Goal: Task Accomplishment & Management: Complete application form

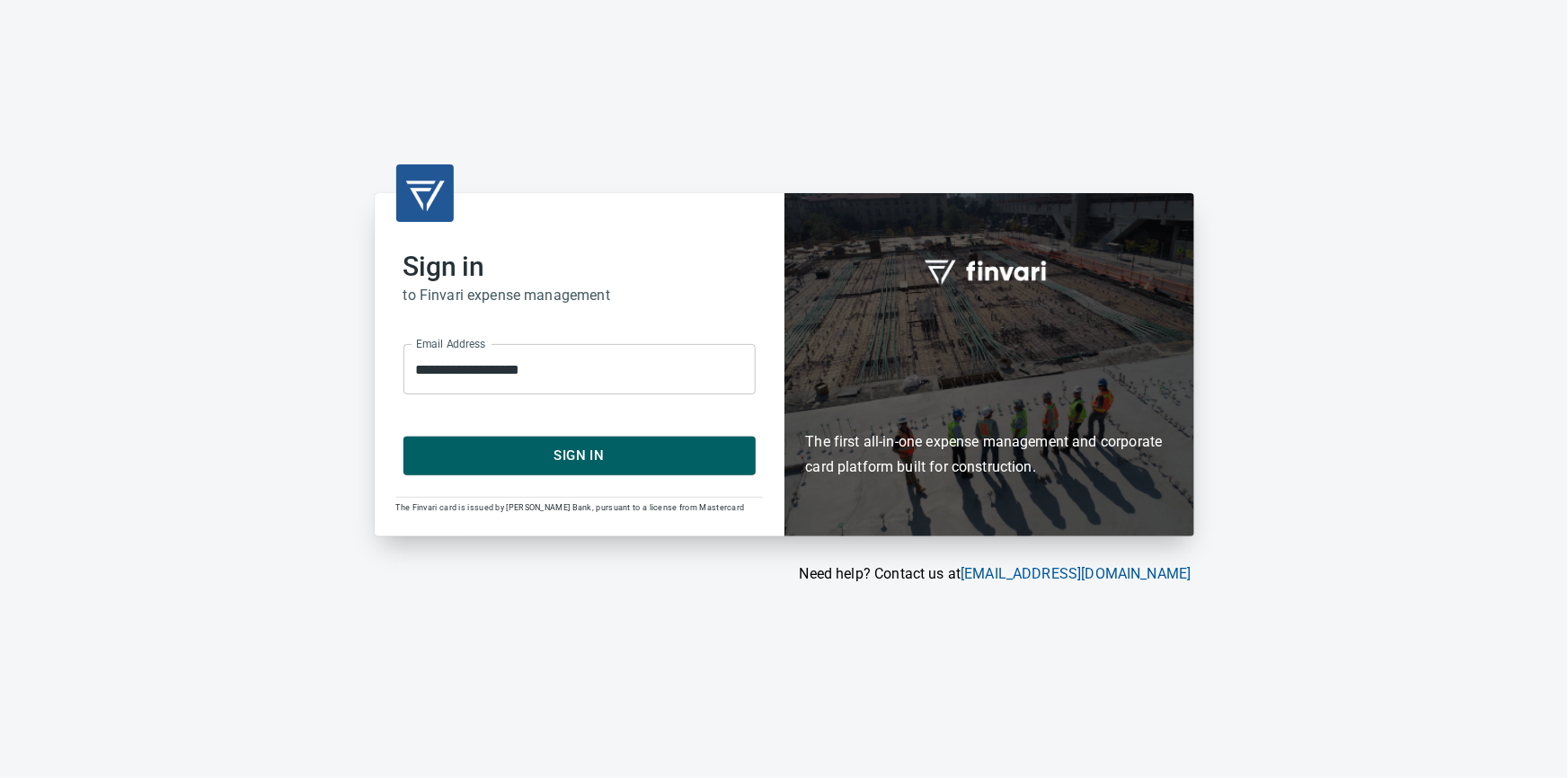
click at [609, 459] on span "Sign In" at bounding box center [580, 456] width 312 height 23
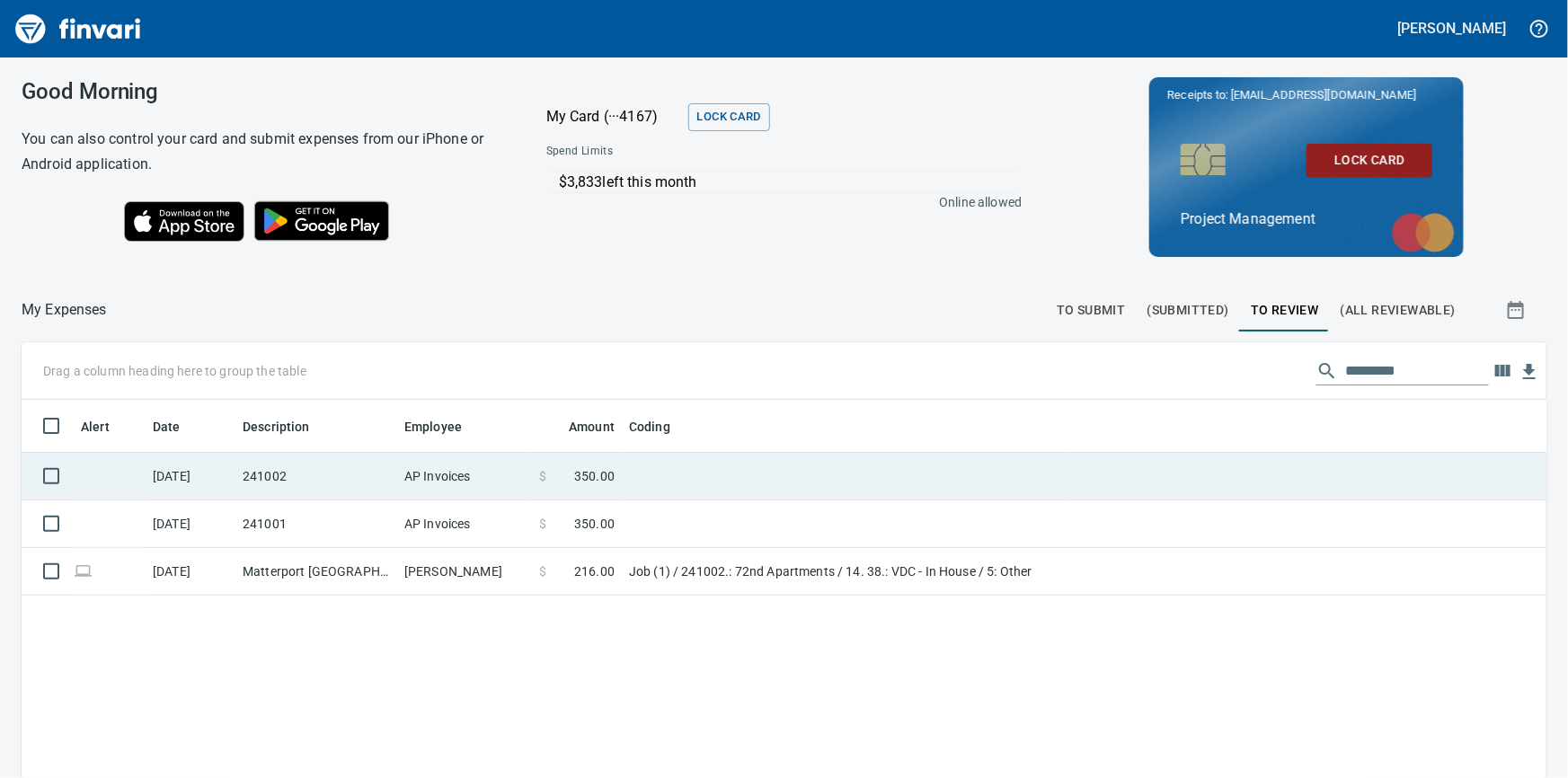
scroll to position [1, 1]
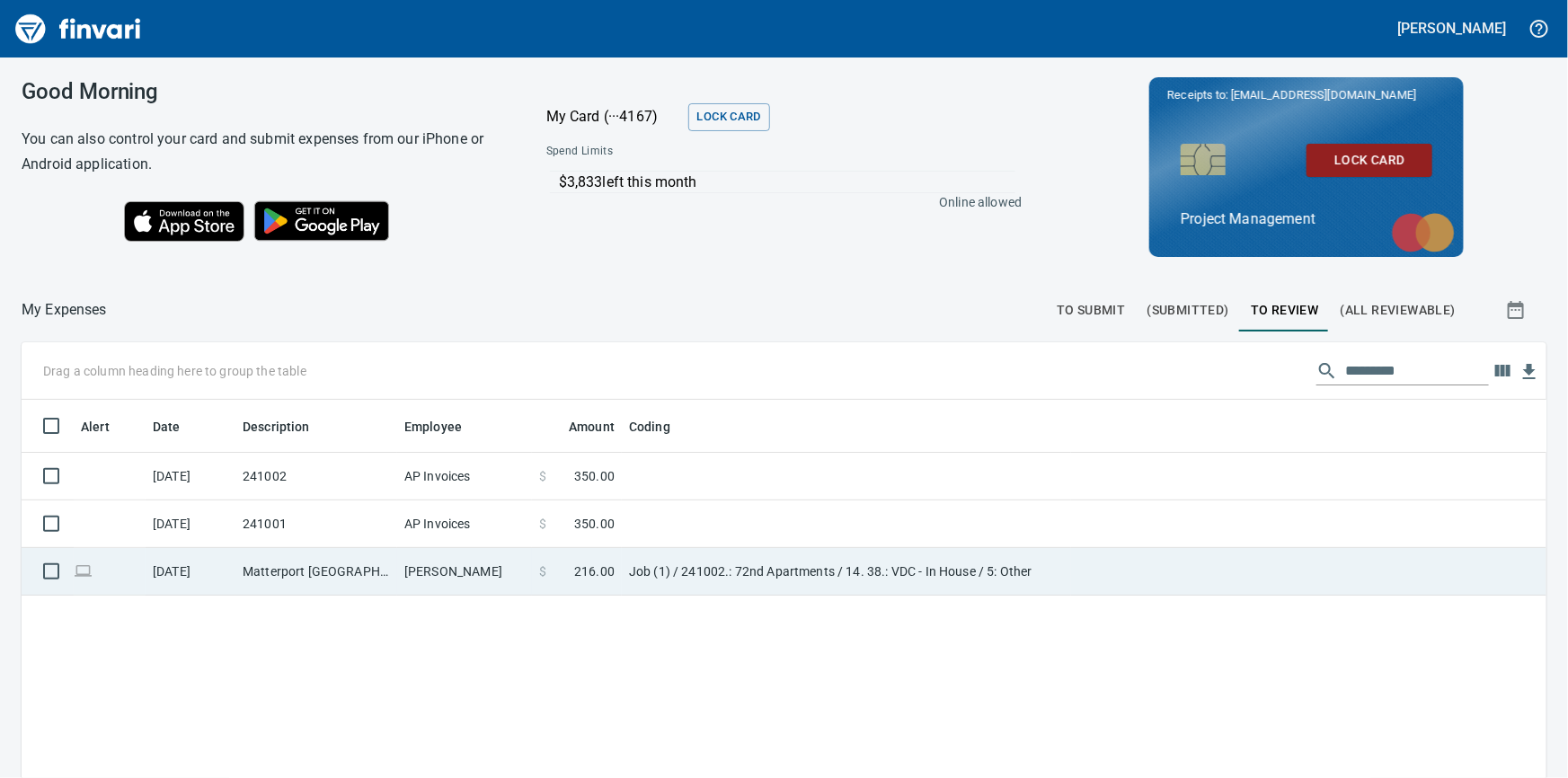
click at [358, 560] on td "Matterport [GEOGRAPHIC_DATA] [GEOGRAPHIC_DATA]" at bounding box center [316, 571] width 162 height 48
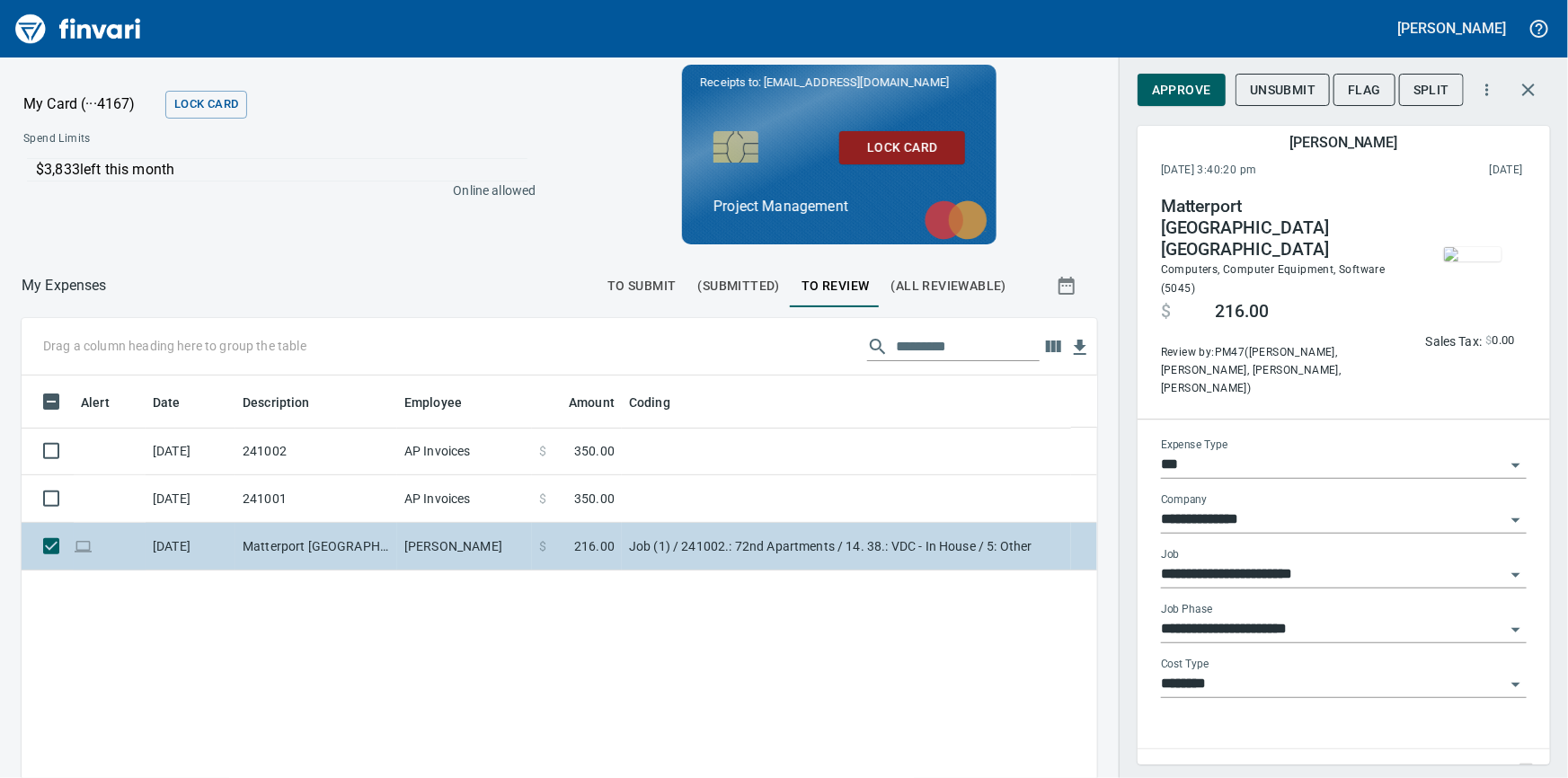
scroll to position [568, 1052]
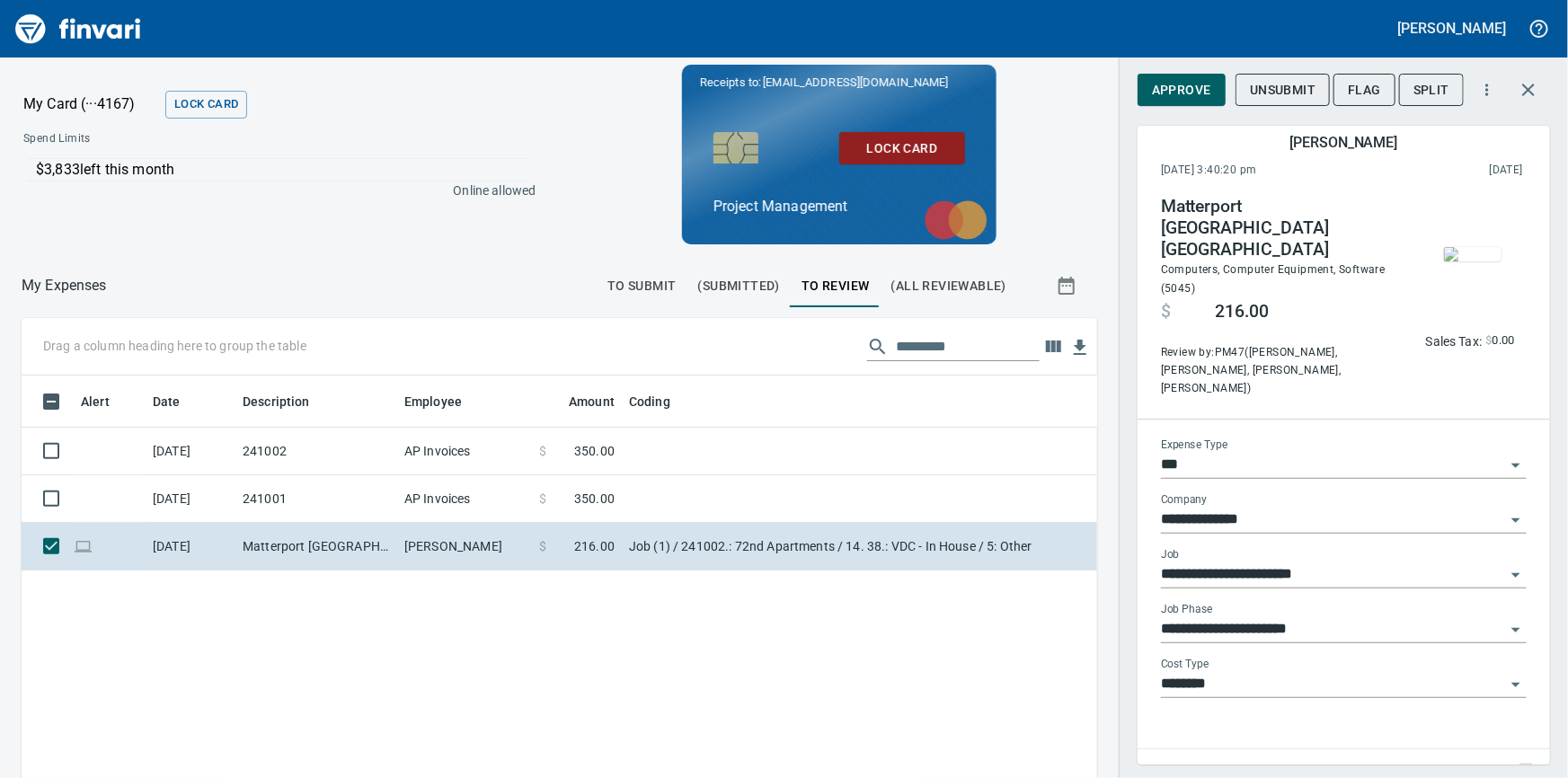
click at [1184, 83] on span "Approve" at bounding box center [1182, 90] width 60 height 23
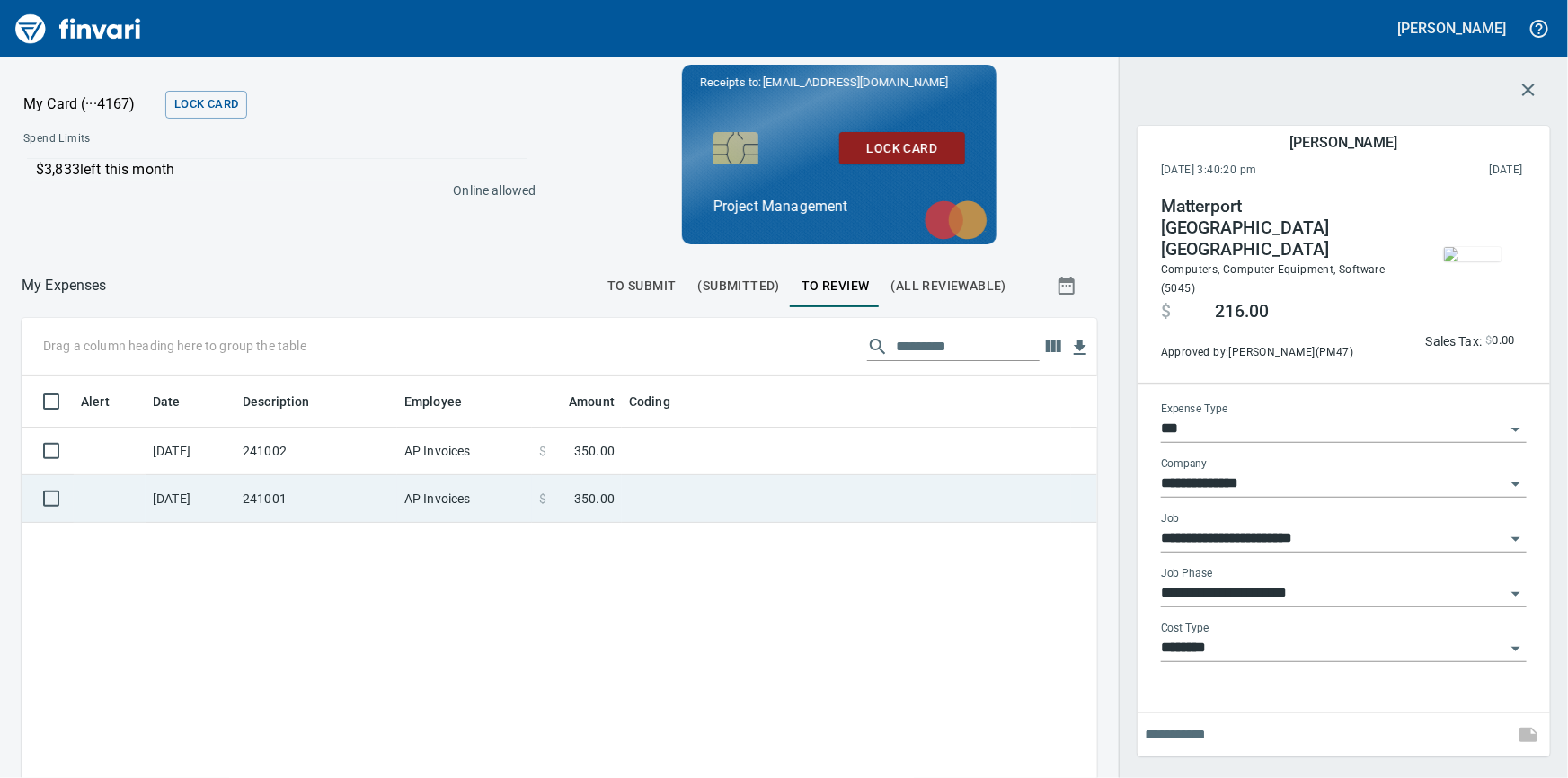
click at [326, 501] on td "241001" at bounding box center [316, 499] width 162 height 48
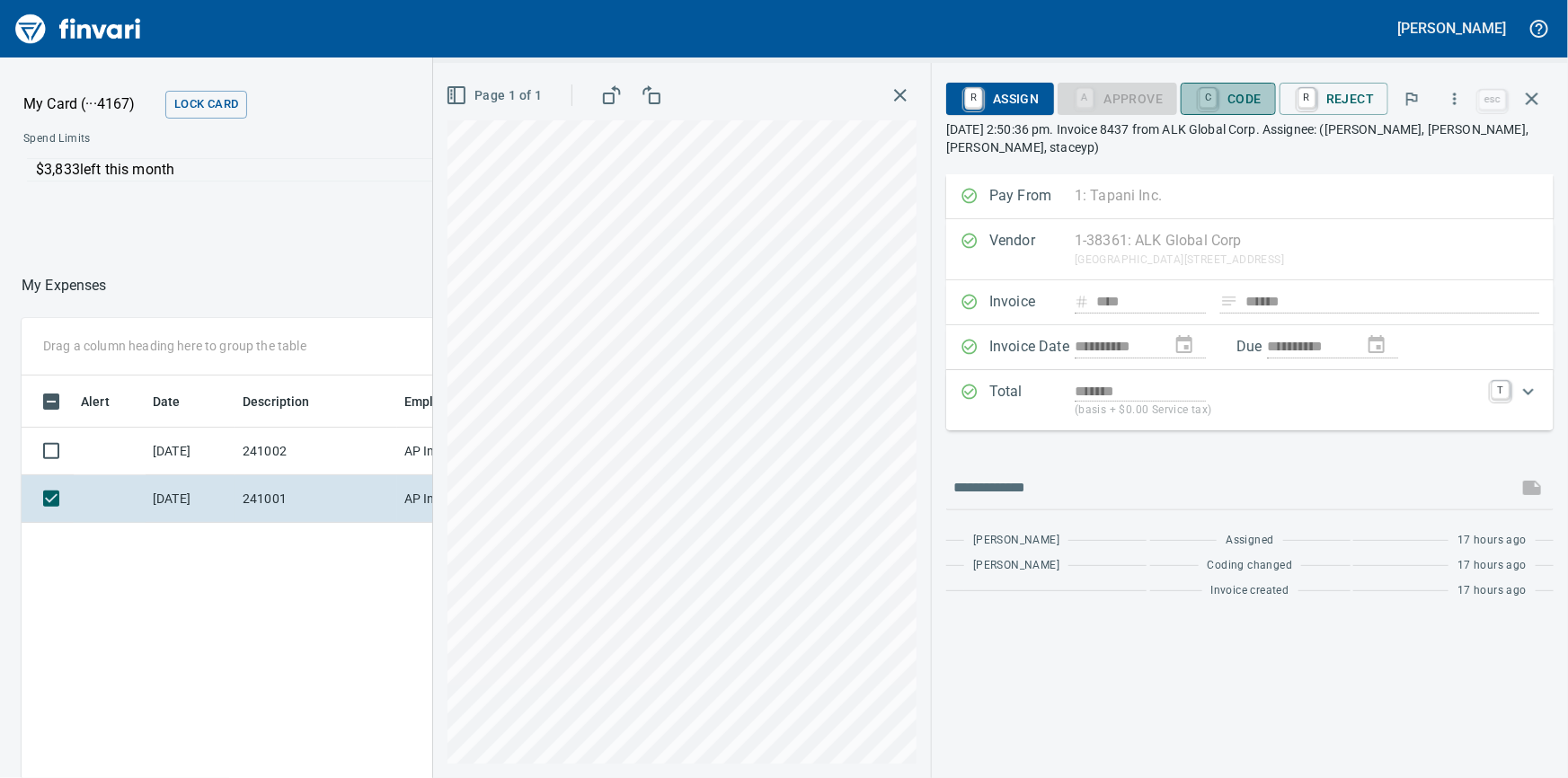
click at [1231, 91] on span "C Code" at bounding box center [1229, 99] width 67 height 31
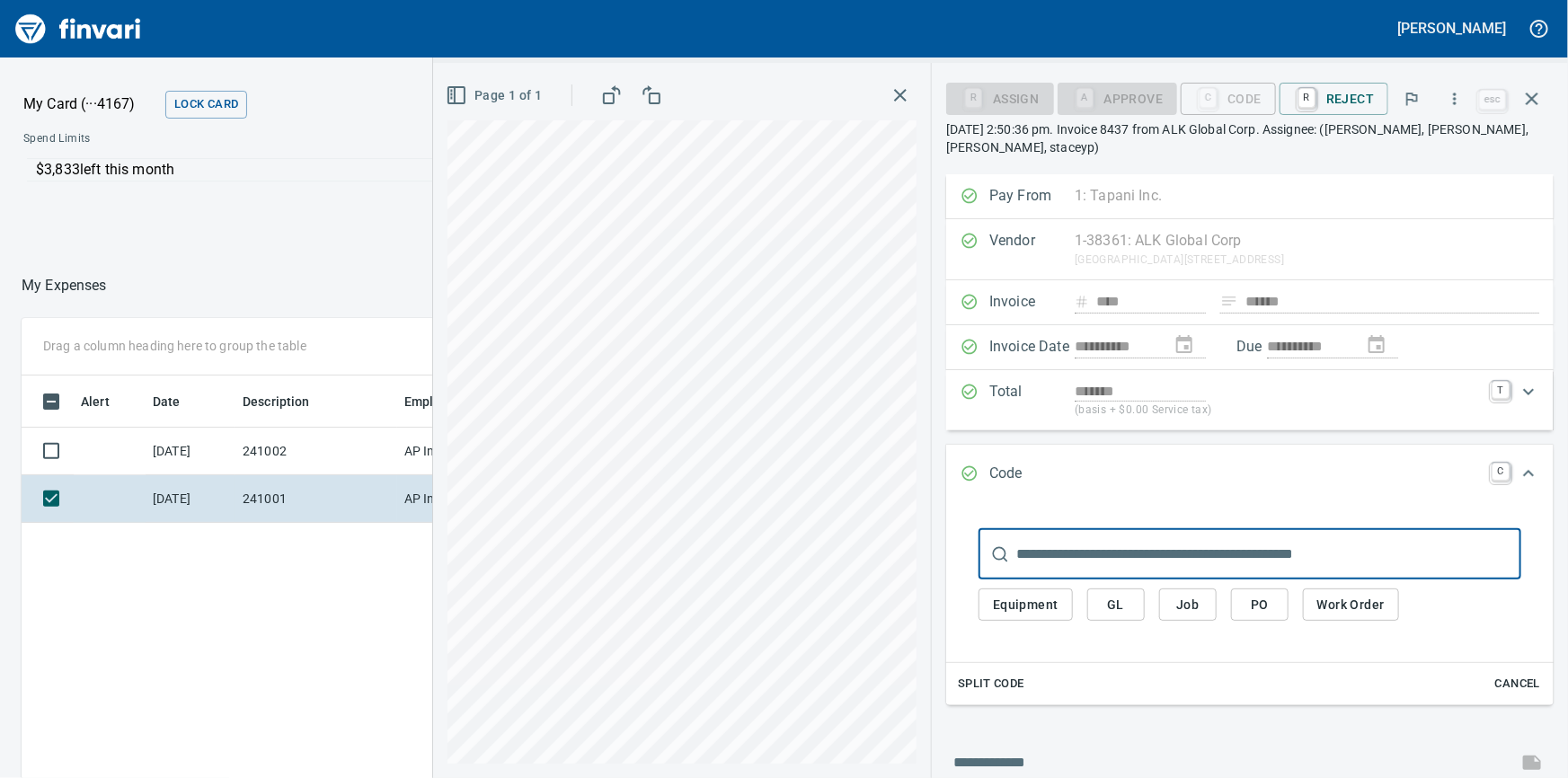
click at [1194, 600] on span "Job" at bounding box center [1188, 605] width 29 height 23
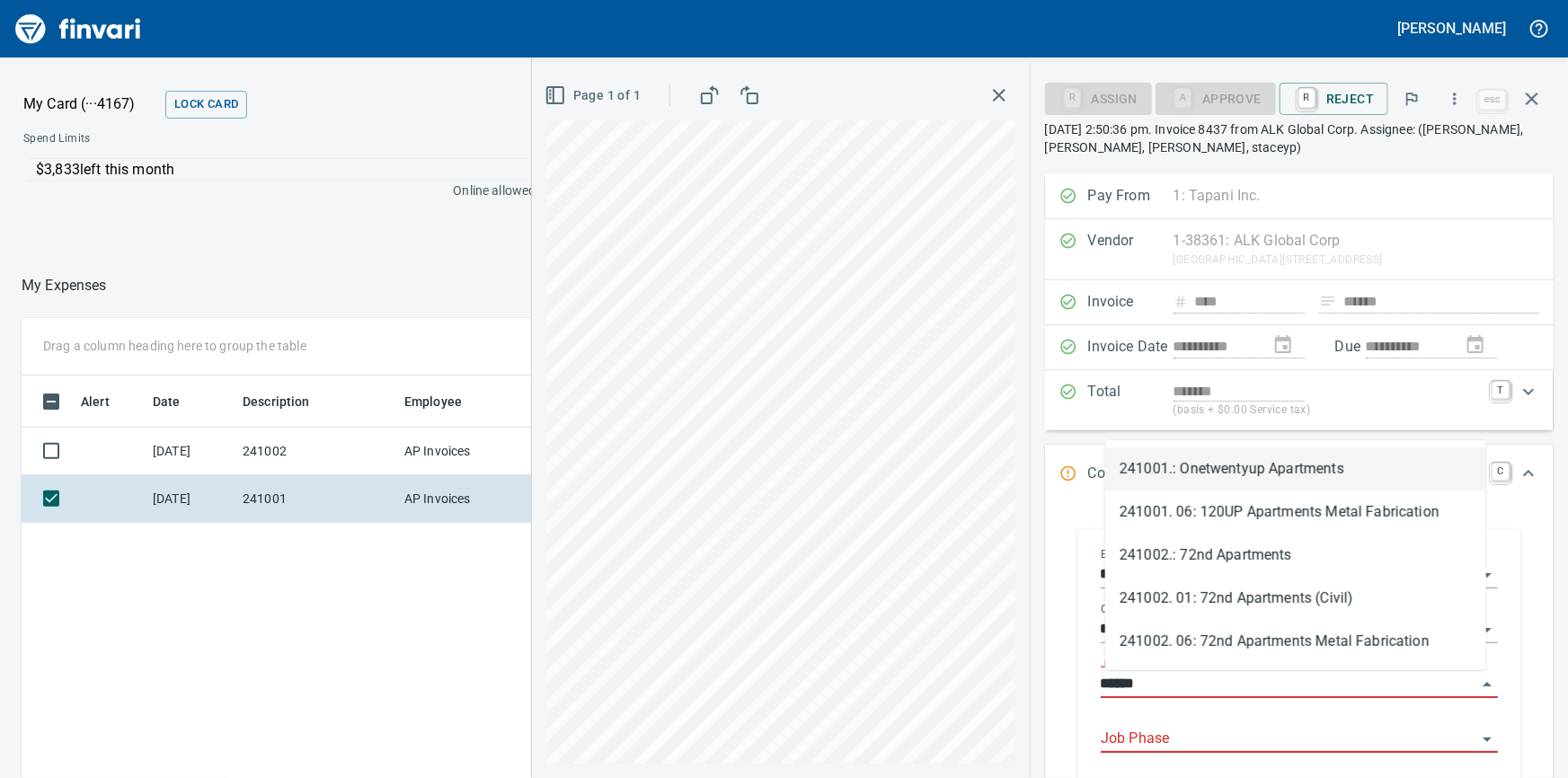
scroll to position [568, 1052]
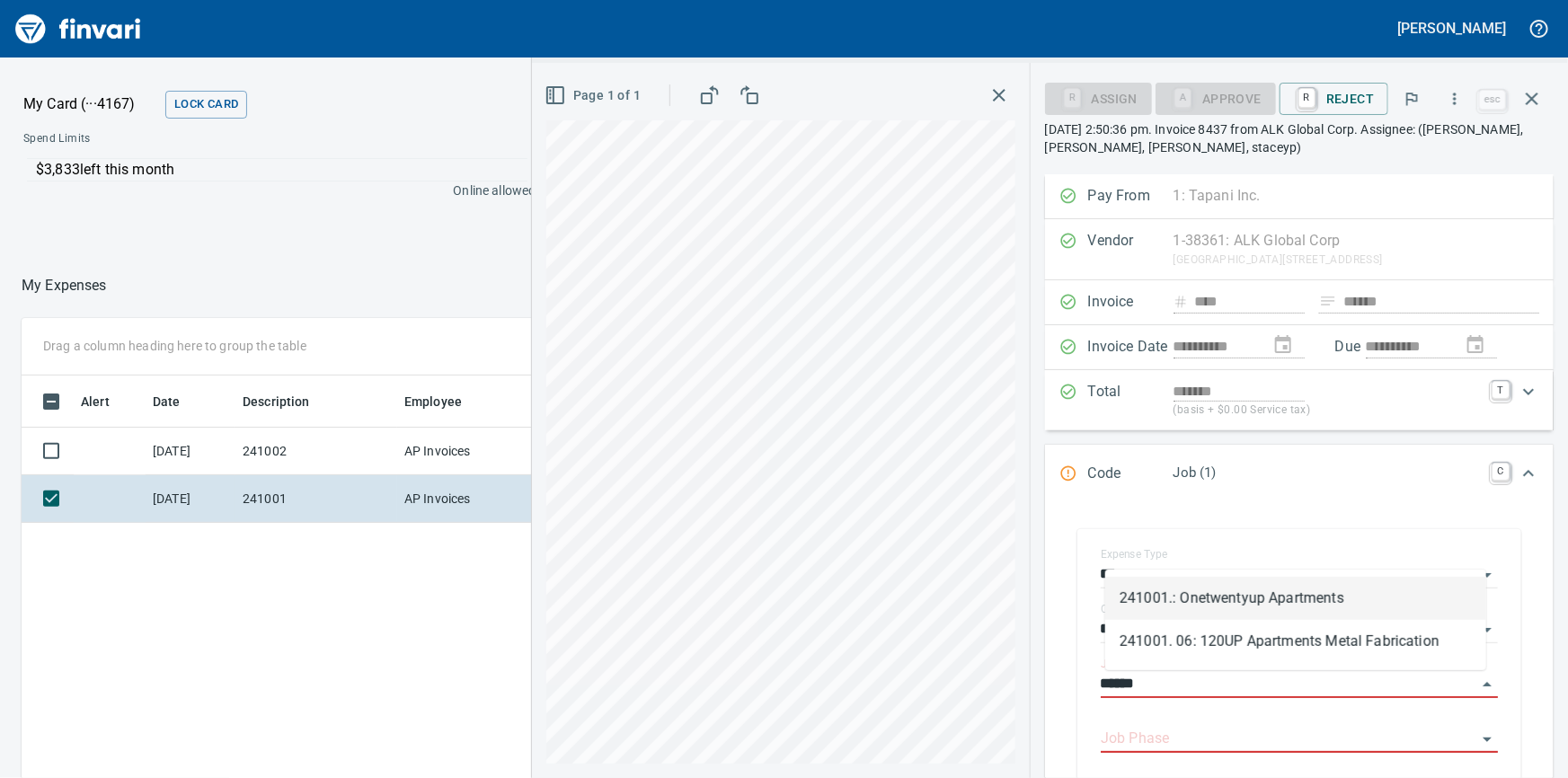
click at [1203, 598] on li "241001.: Onetwentyup Apartments" at bounding box center [1295, 598] width 381 height 43
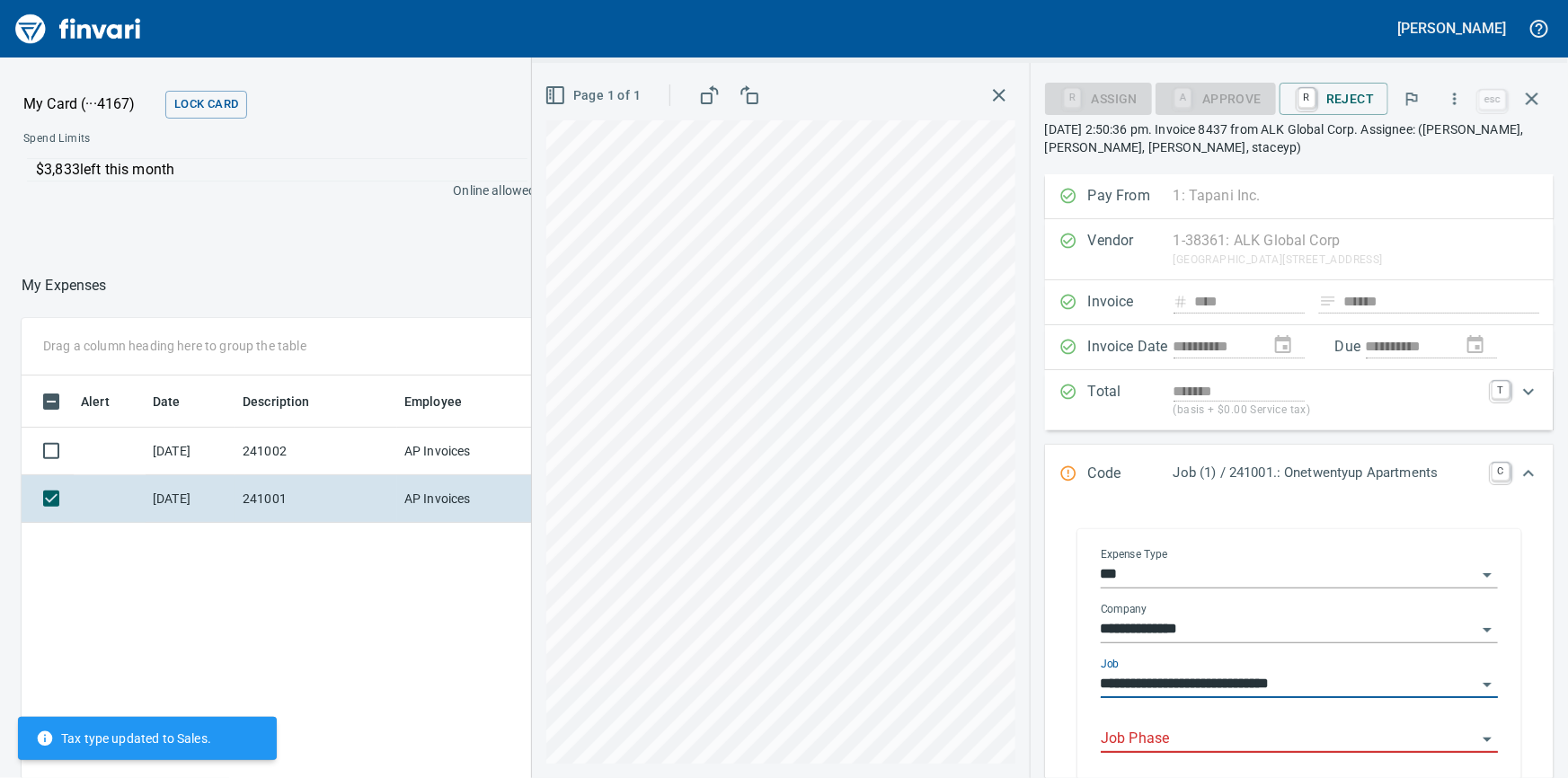
type input "**********"
click at [1147, 738] on input "Job Phase" at bounding box center [1288, 739] width 376 height 25
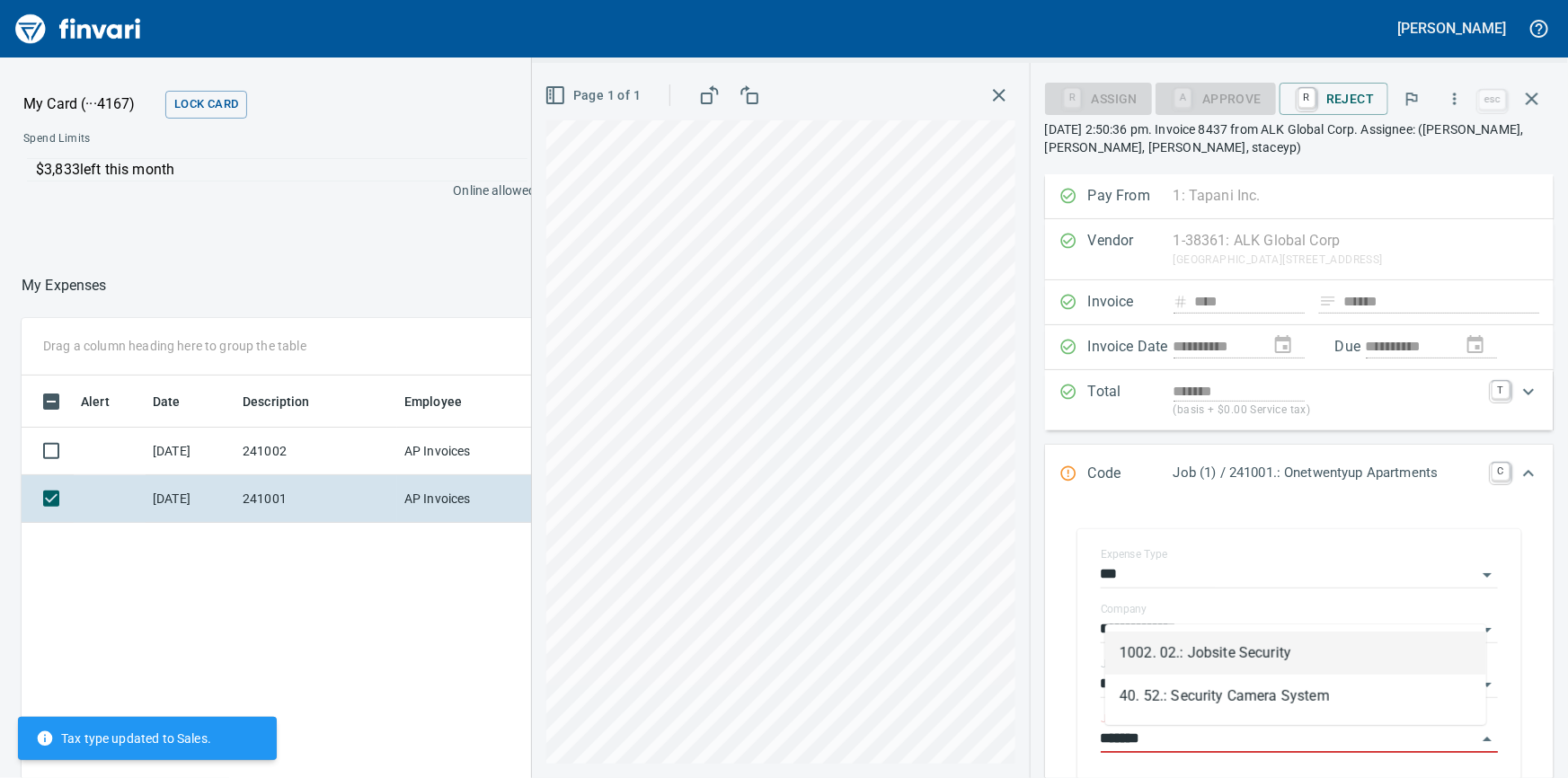
click at [1186, 655] on li "1002. 02.: Jobsite Security" at bounding box center [1295, 653] width 381 height 43
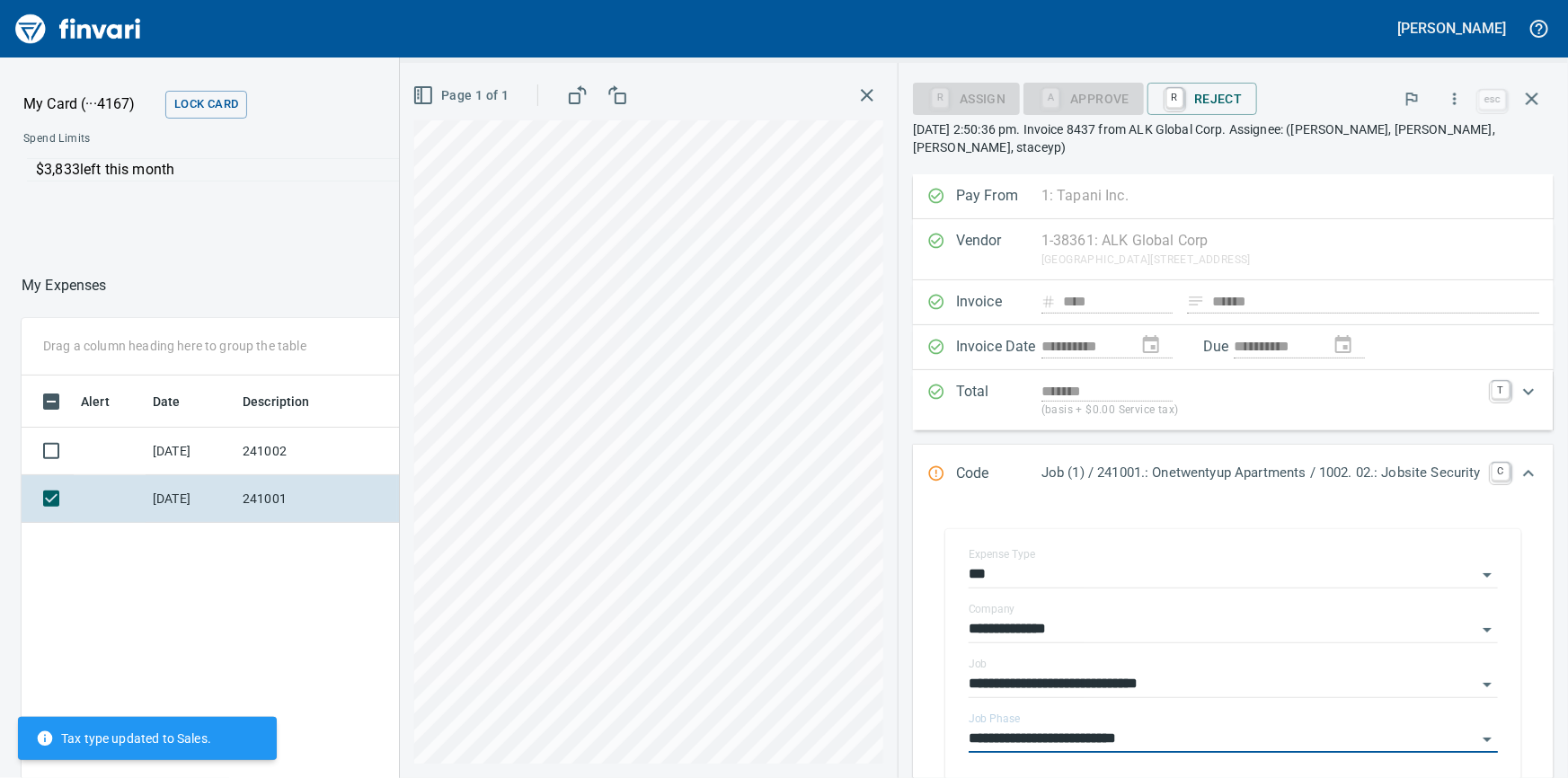
scroll to position [314, 0]
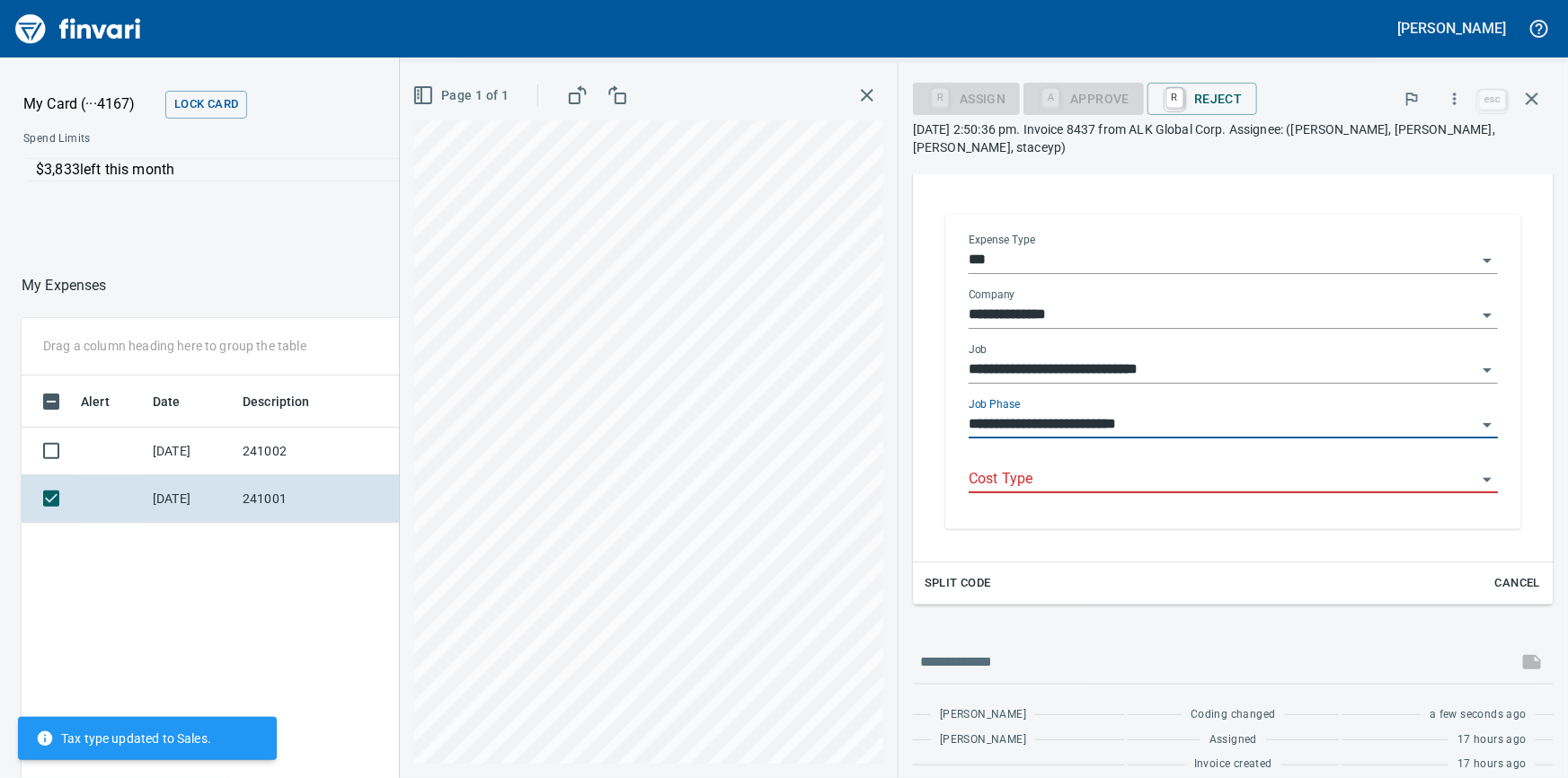
type input "**********"
click at [1059, 479] on div "Cost Type" at bounding box center [1233, 480] width 529 height 55
click at [1048, 468] on input "Cost Type" at bounding box center [1222, 480] width 507 height 25
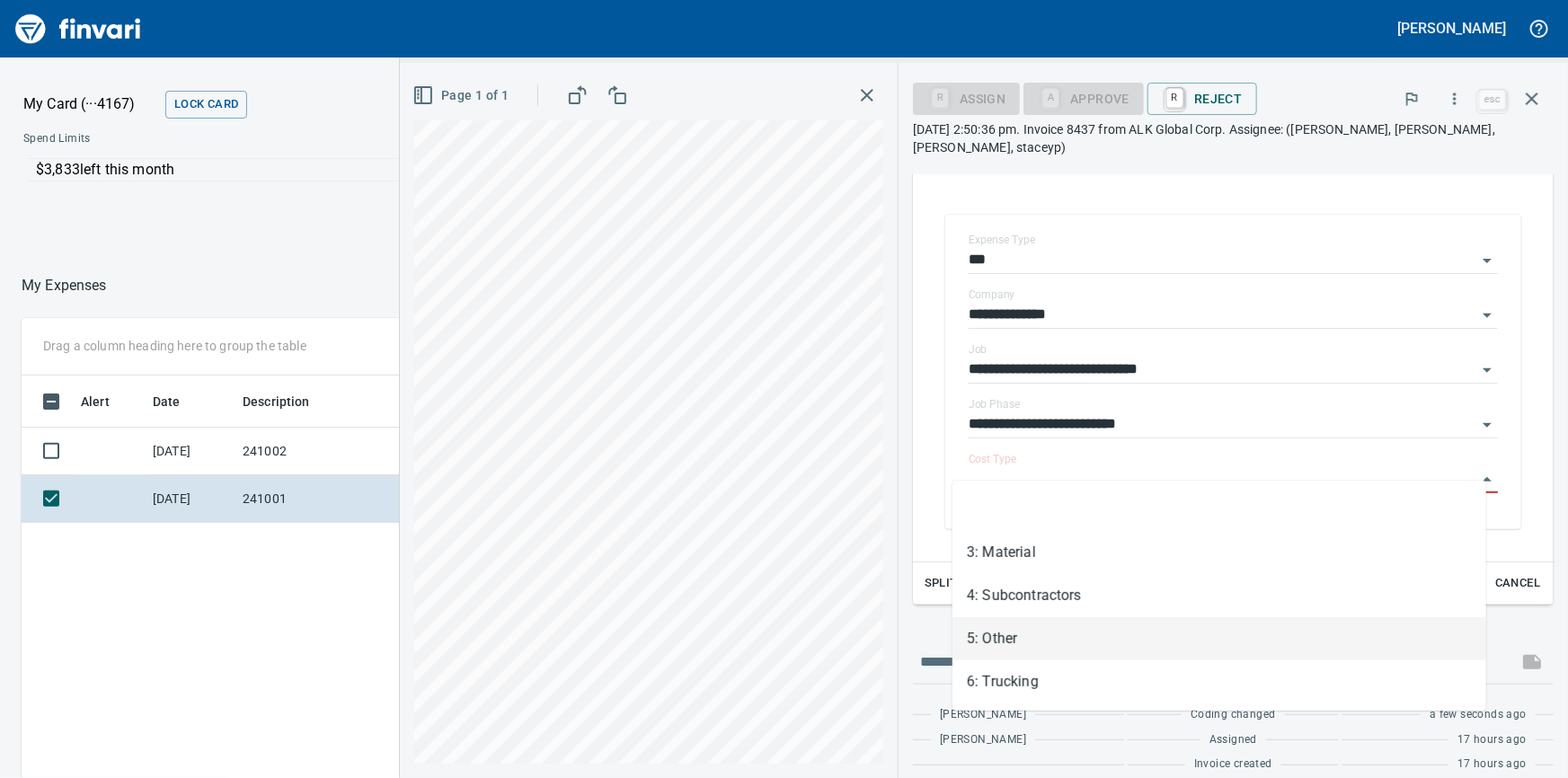
click at [1009, 643] on li "5: Other" at bounding box center [1219, 639] width 533 height 43
type input "********"
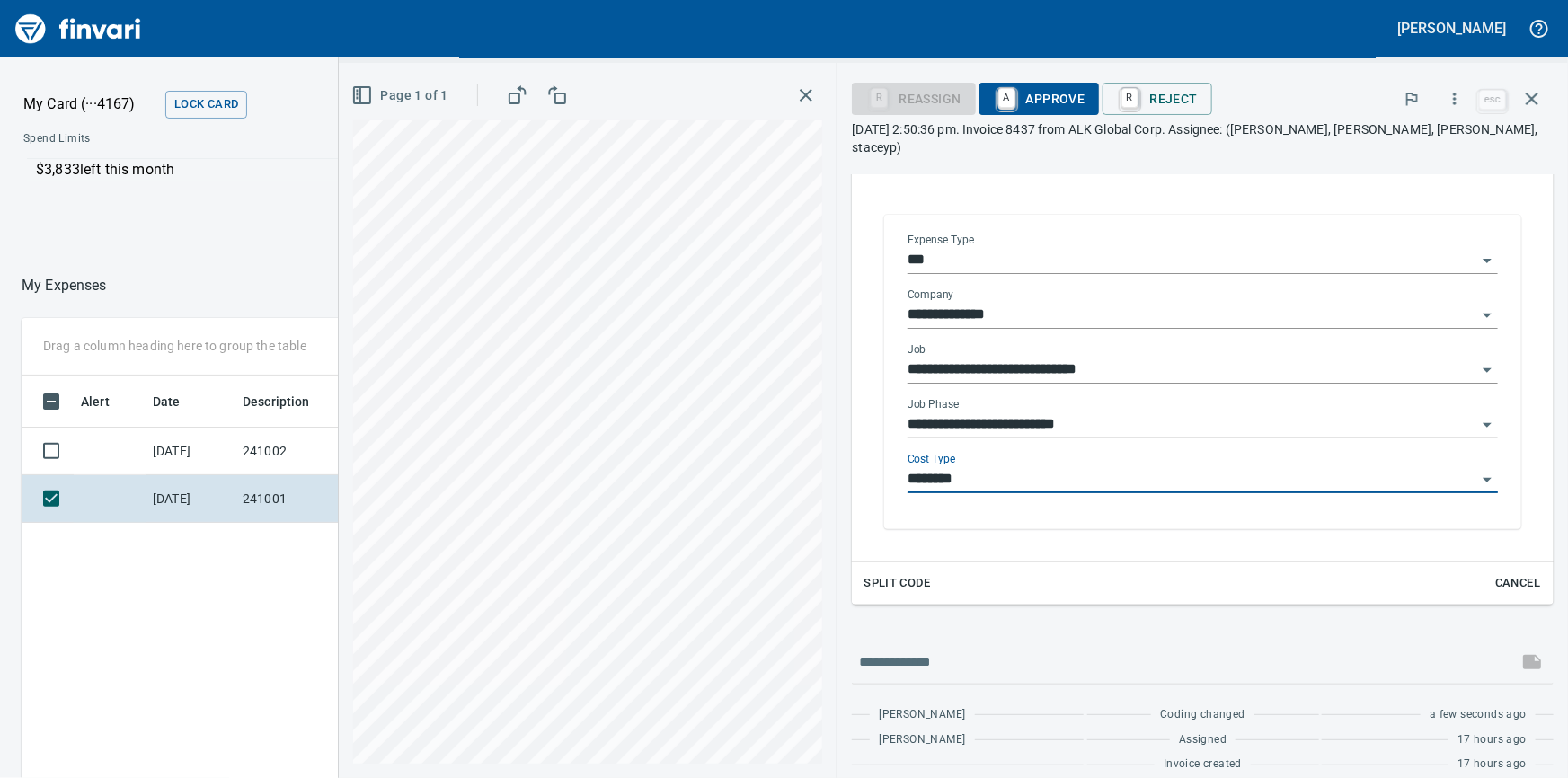
scroll to position [314, 0]
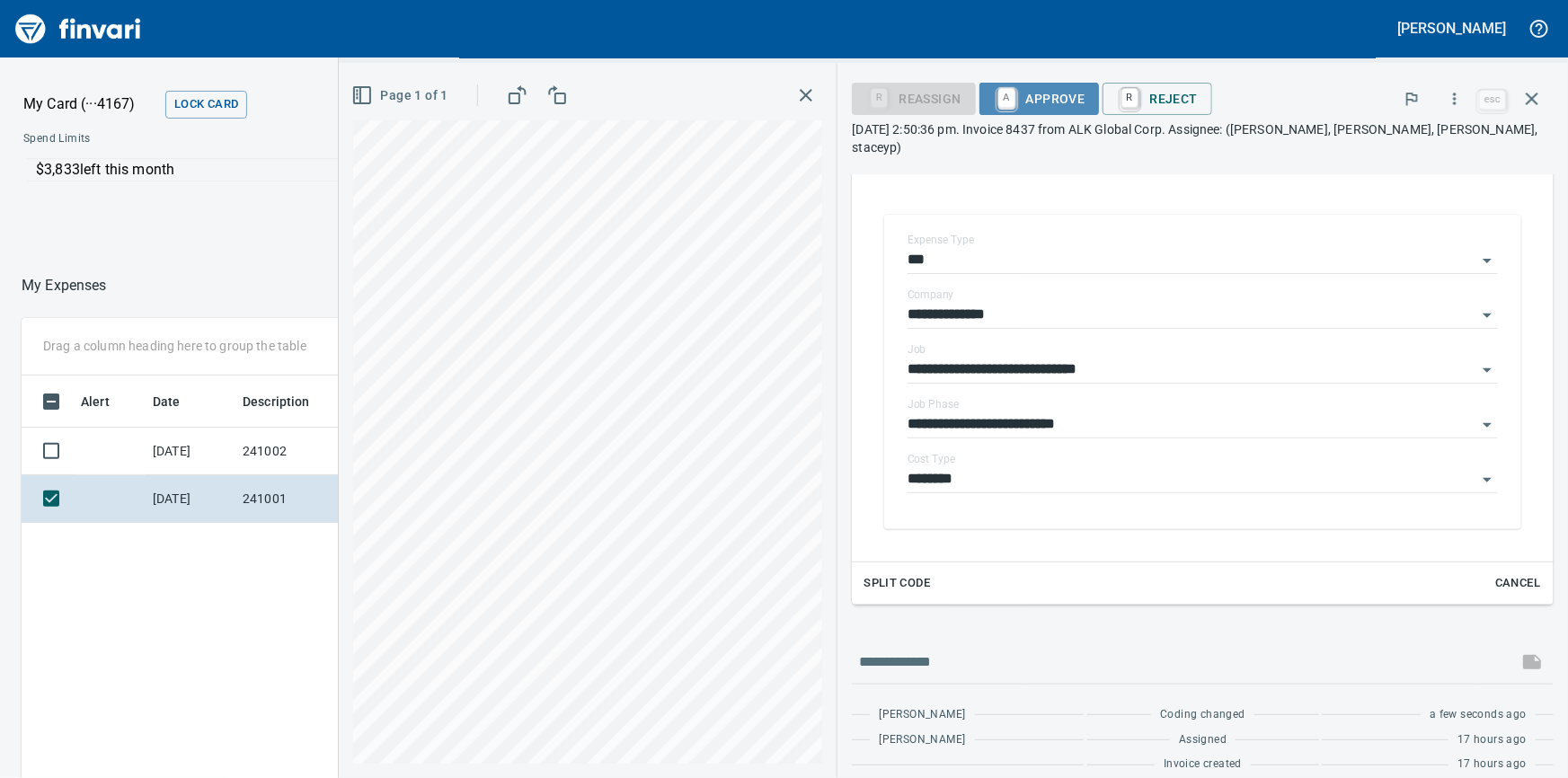
click at [1044, 96] on span "A Approve" at bounding box center [1040, 99] width 92 height 31
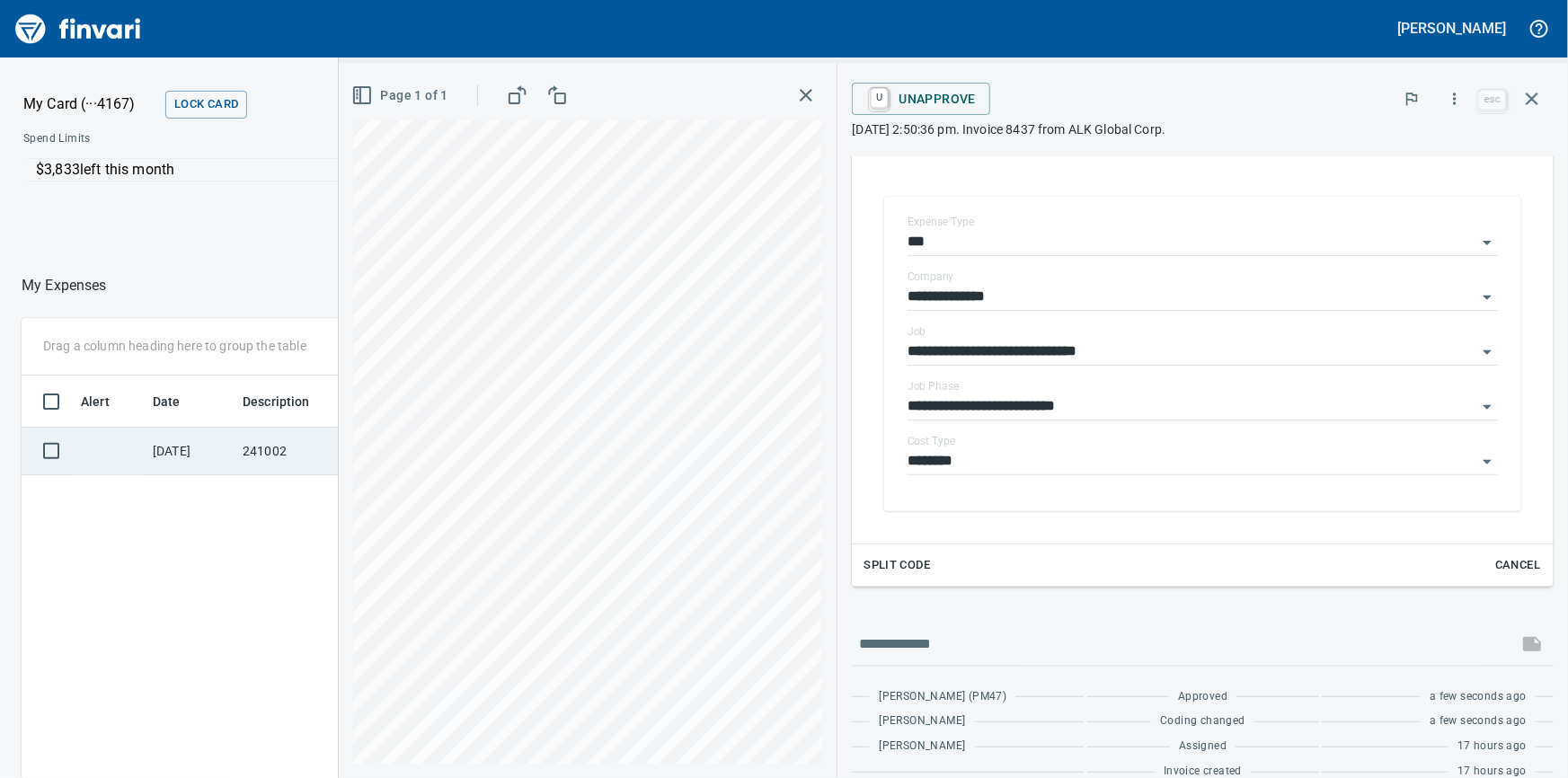
click at [243, 447] on td "241002" at bounding box center [316, 451] width 162 height 48
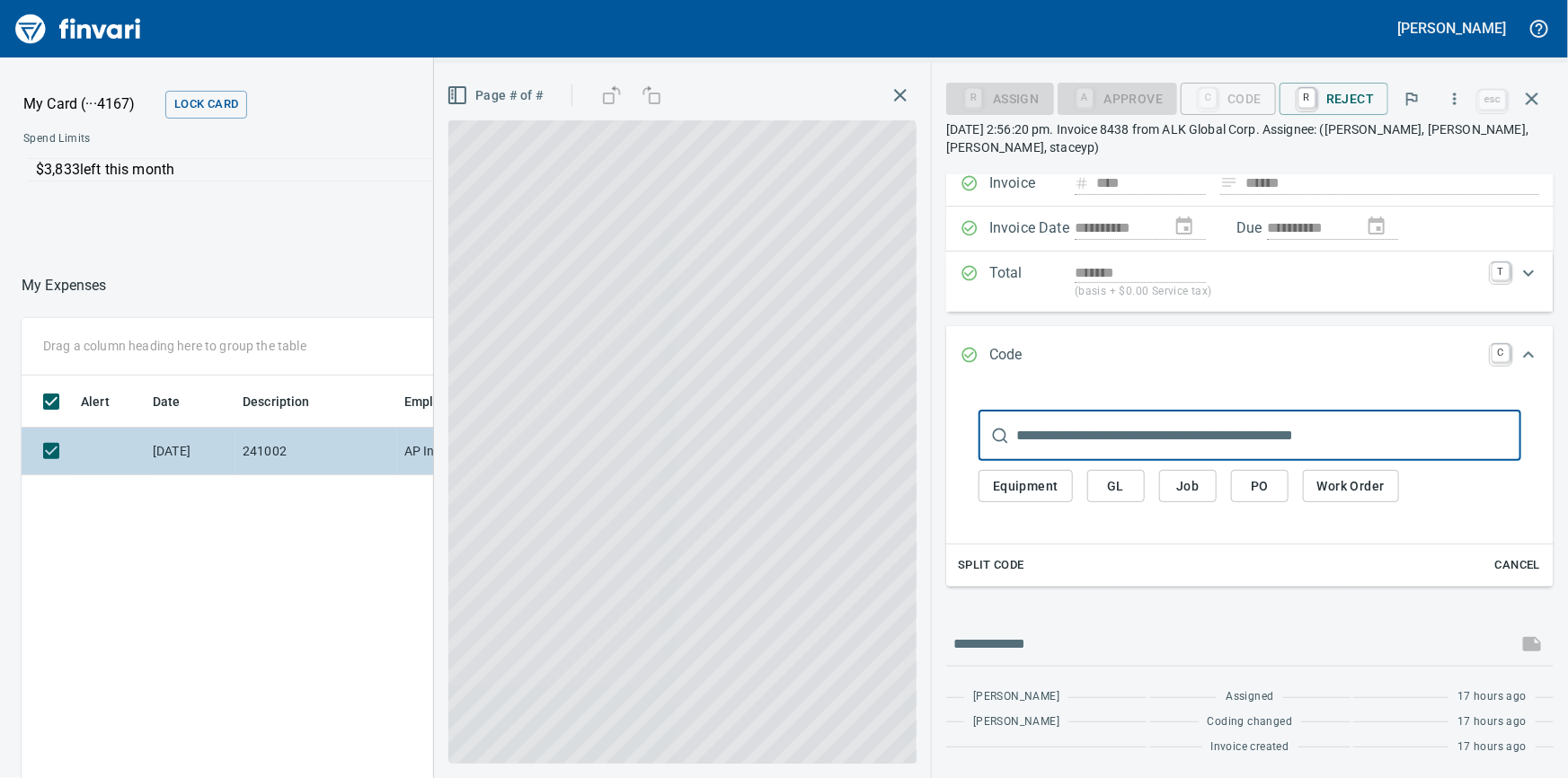
scroll to position [100, 0]
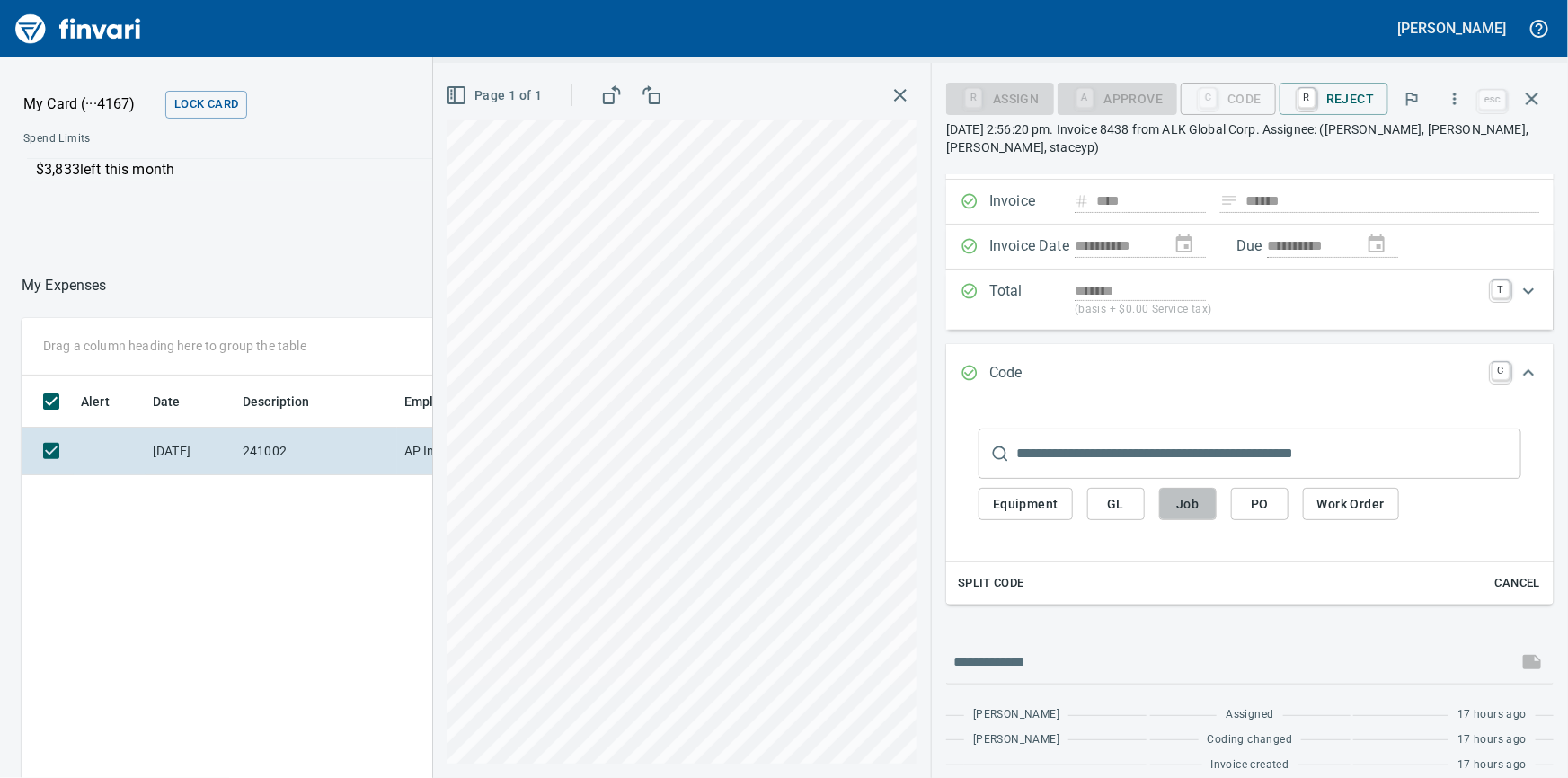
click at [1202, 507] on span "Job" at bounding box center [1188, 504] width 29 height 23
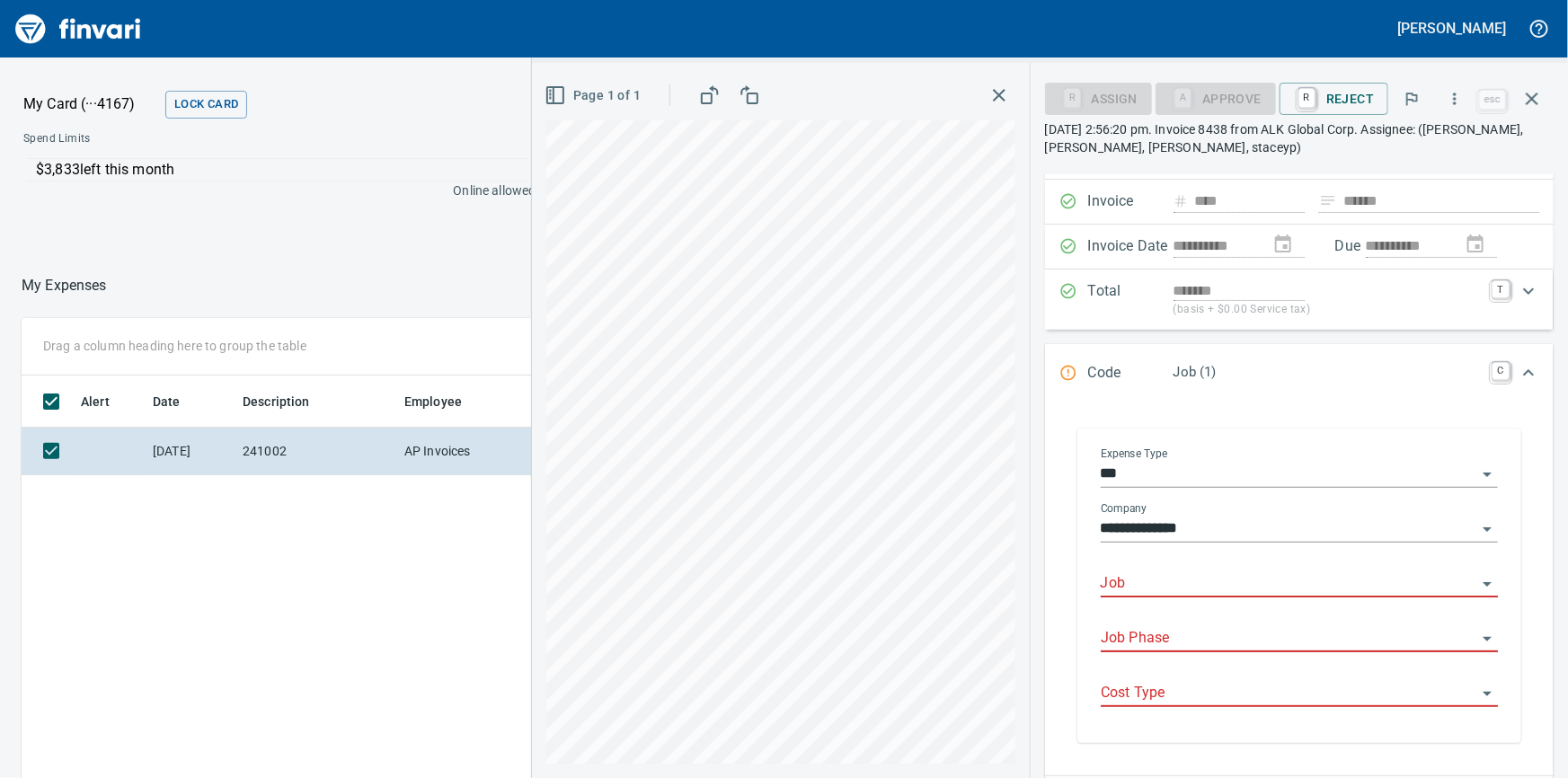
click at [1180, 597] on div at bounding box center [1299, 584] width 397 height 26
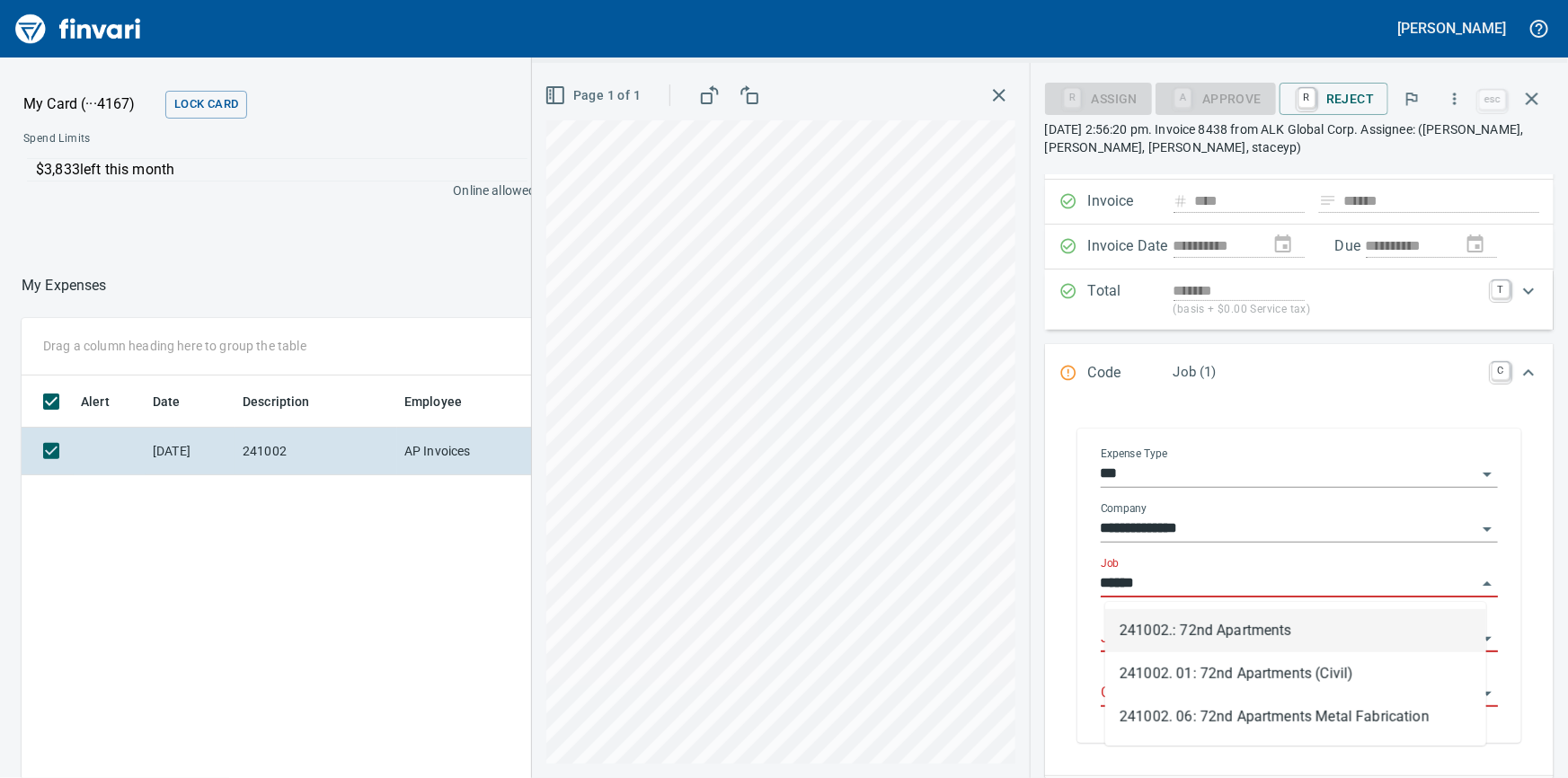
scroll to position [568, 1052]
click at [1220, 624] on li "241002.: 72nd Apartments" at bounding box center [1295, 631] width 381 height 43
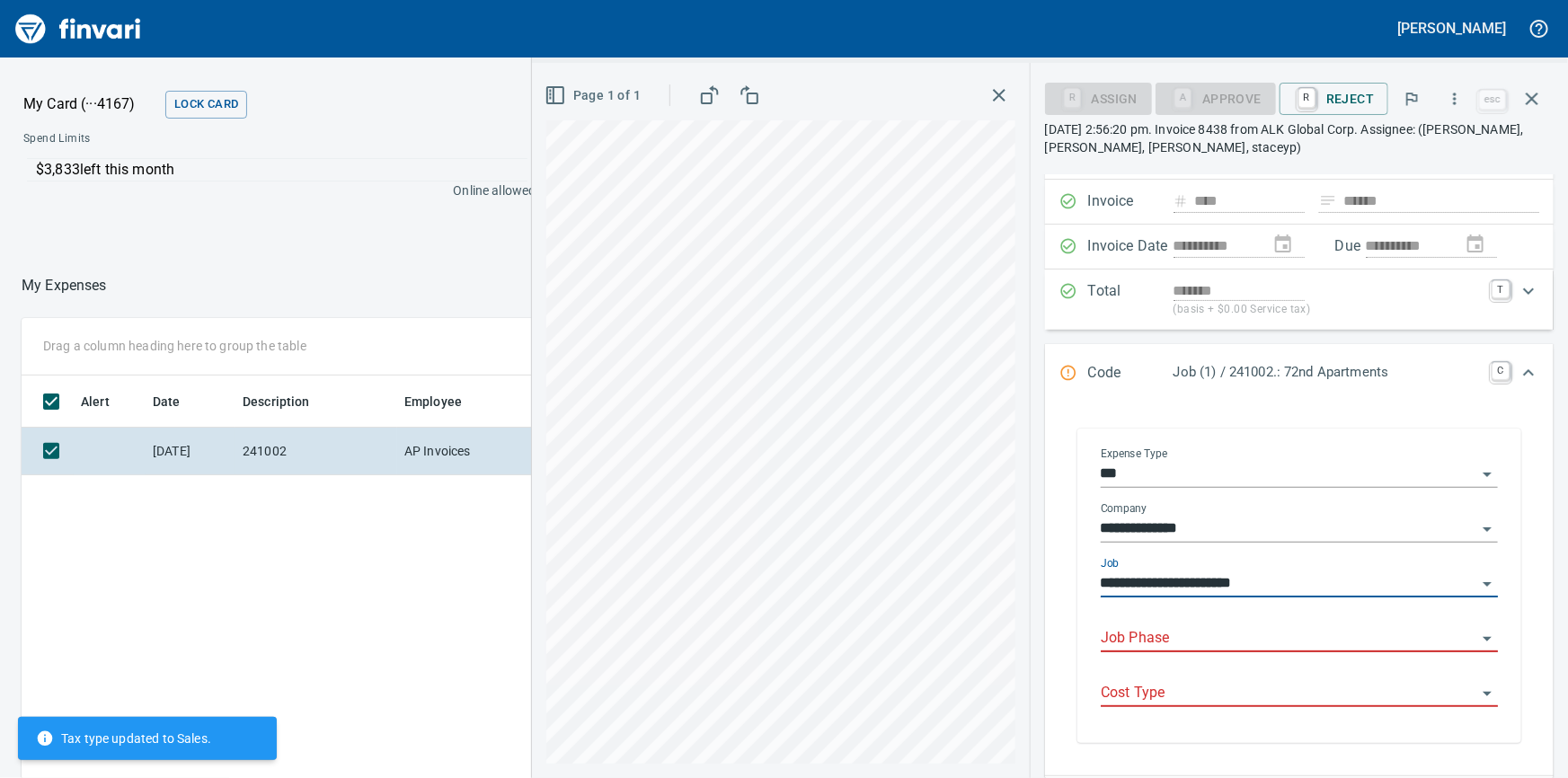
type input "**********"
click at [1204, 638] on input "Job Phase" at bounding box center [1288, 639] width 376 height 25
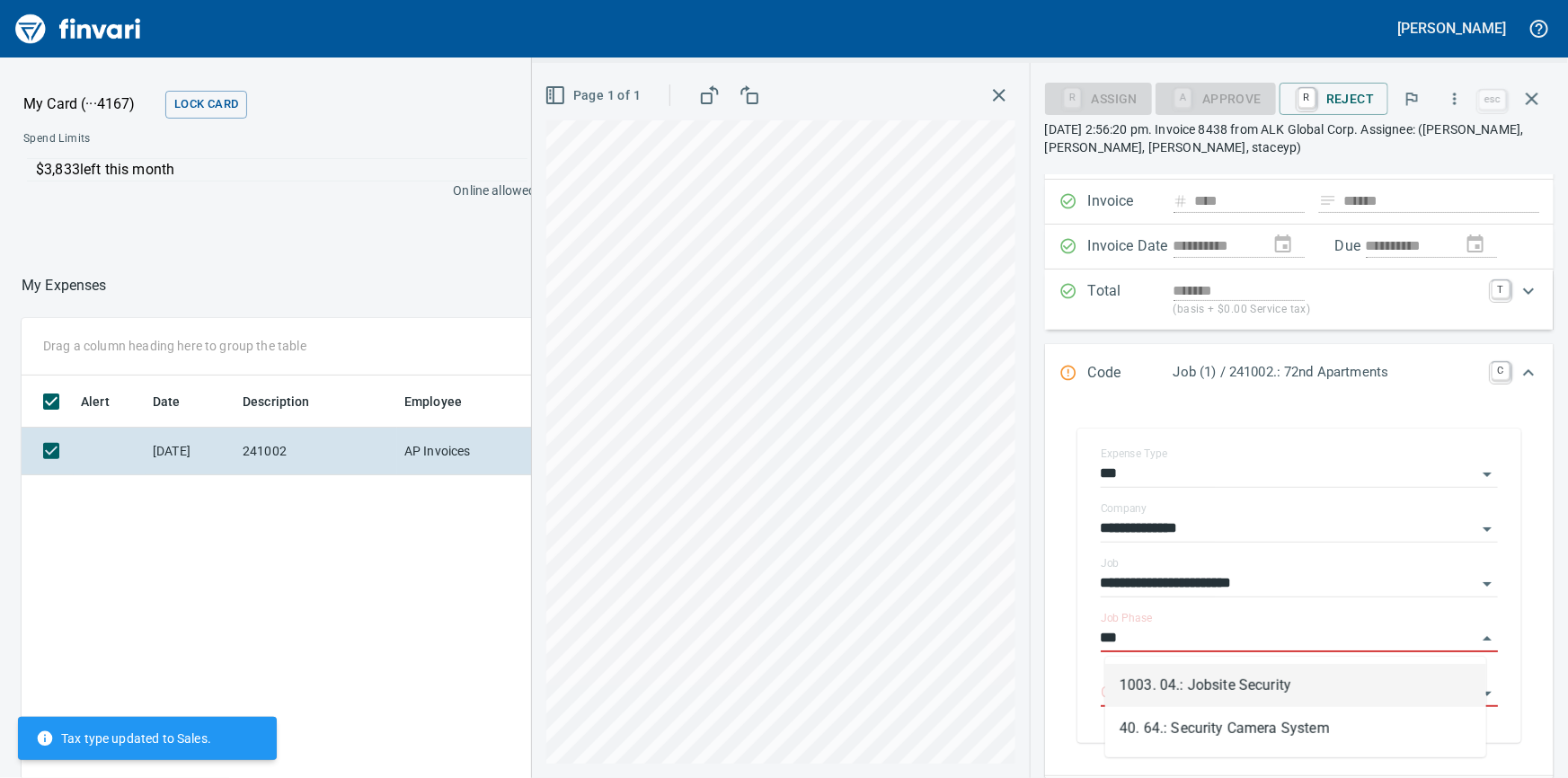
click at [1214, 691] on li "1003. 04.: Jobsite Security" at bounding box center [1295, 686] width 381 height 43
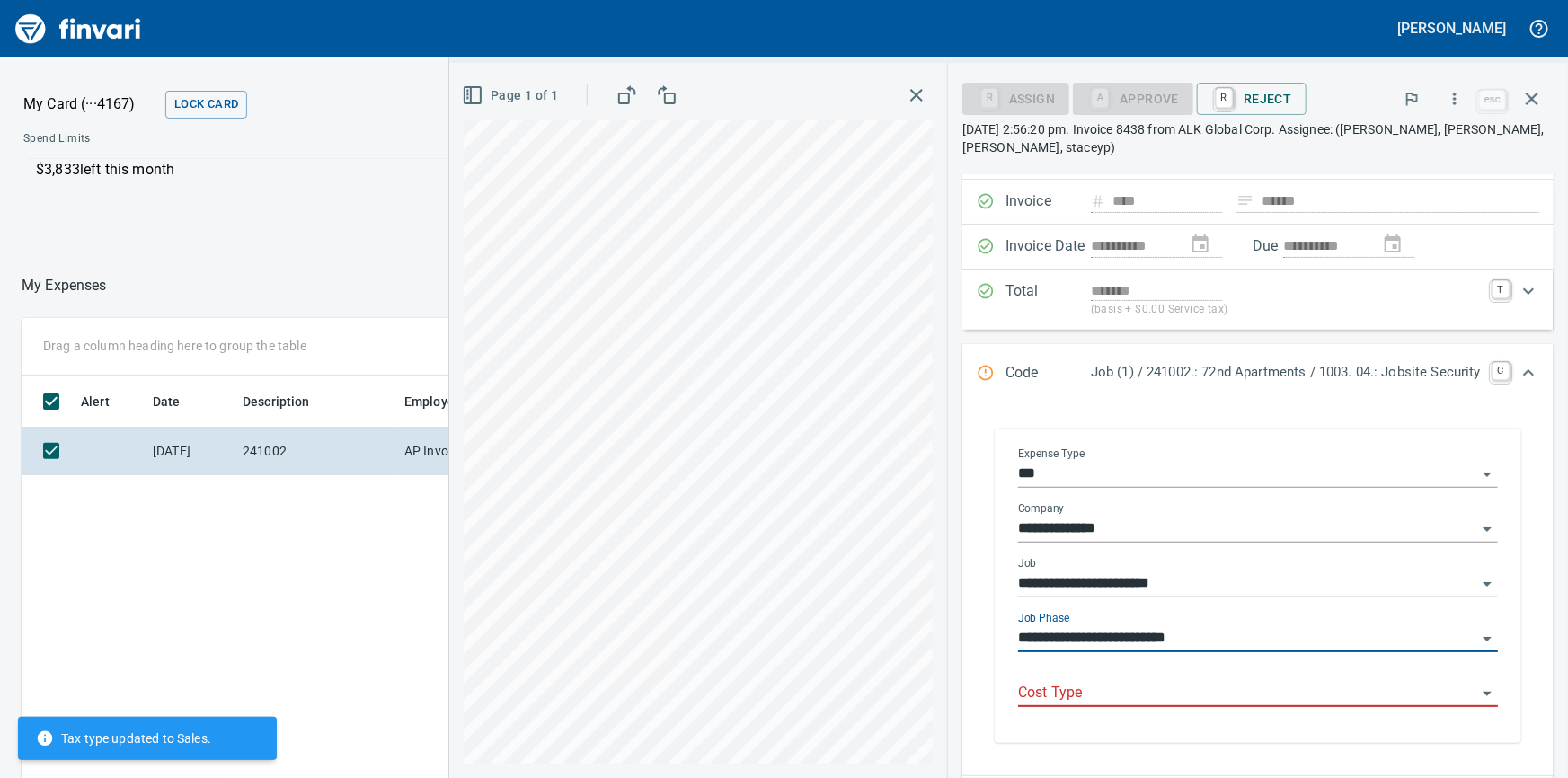
type input "**********"
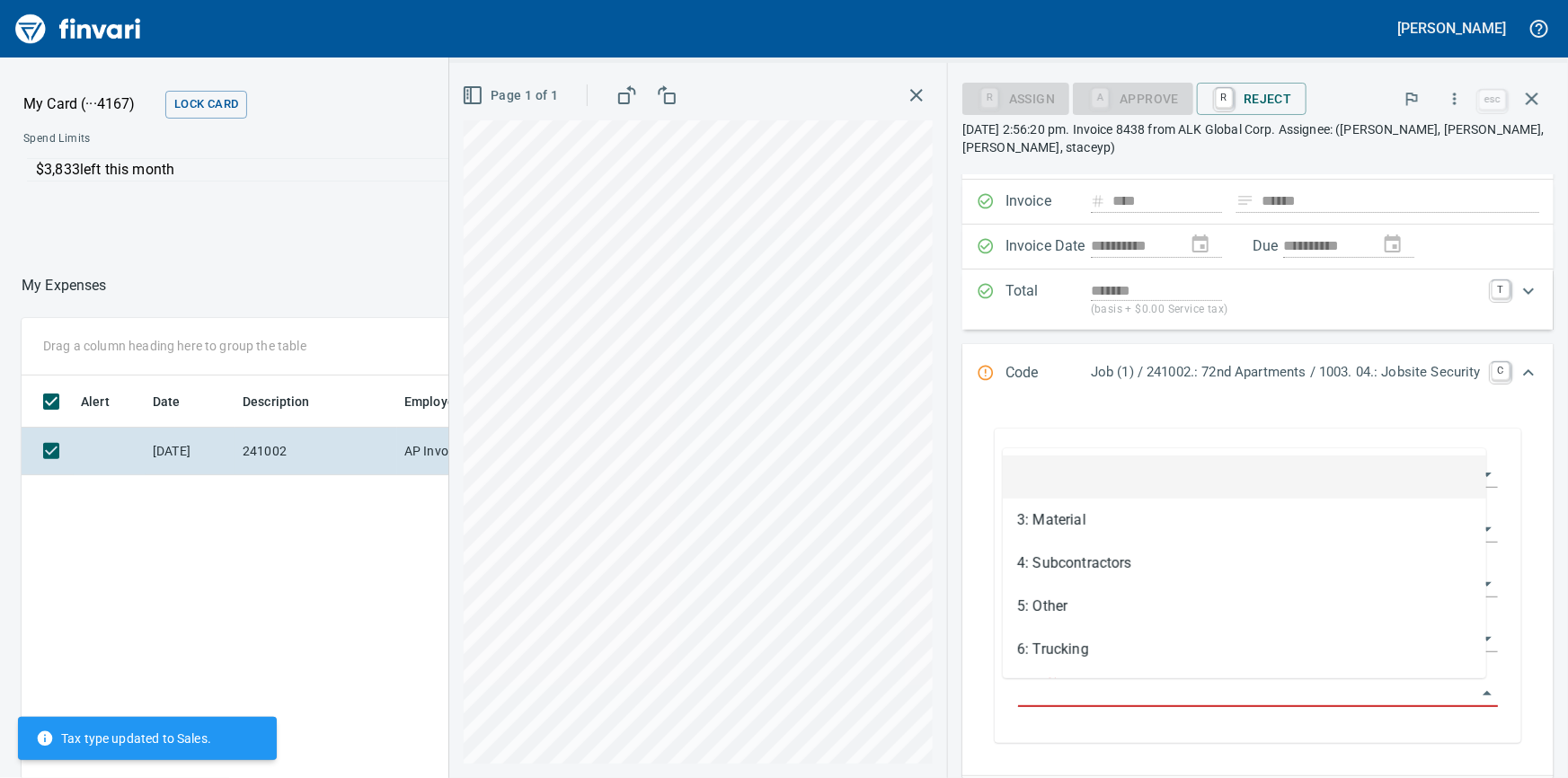
click at [1213, 691] on input "Cost Type" at bounding box center [1248, 693] width 459 height 25
click at [1137, 610] on li "5: Other" at bounding box center [1245, 607] width 484 height 43
type input "********"
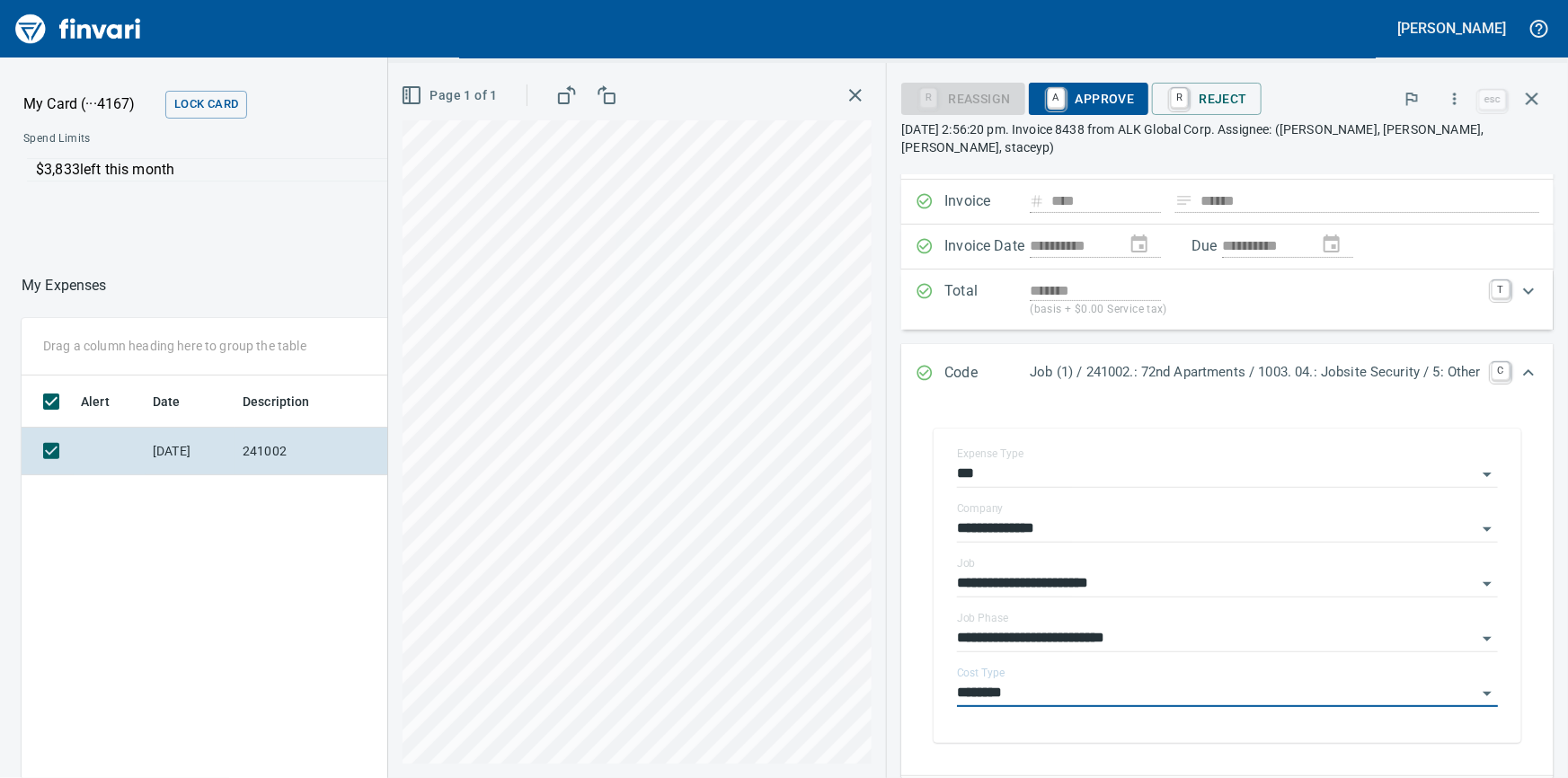
click at [1090, 105] on span "A Approve" at bounding box center [1090, 99] width 92 height 31
